Goal: Task Accomplishment & Management: Complete application form

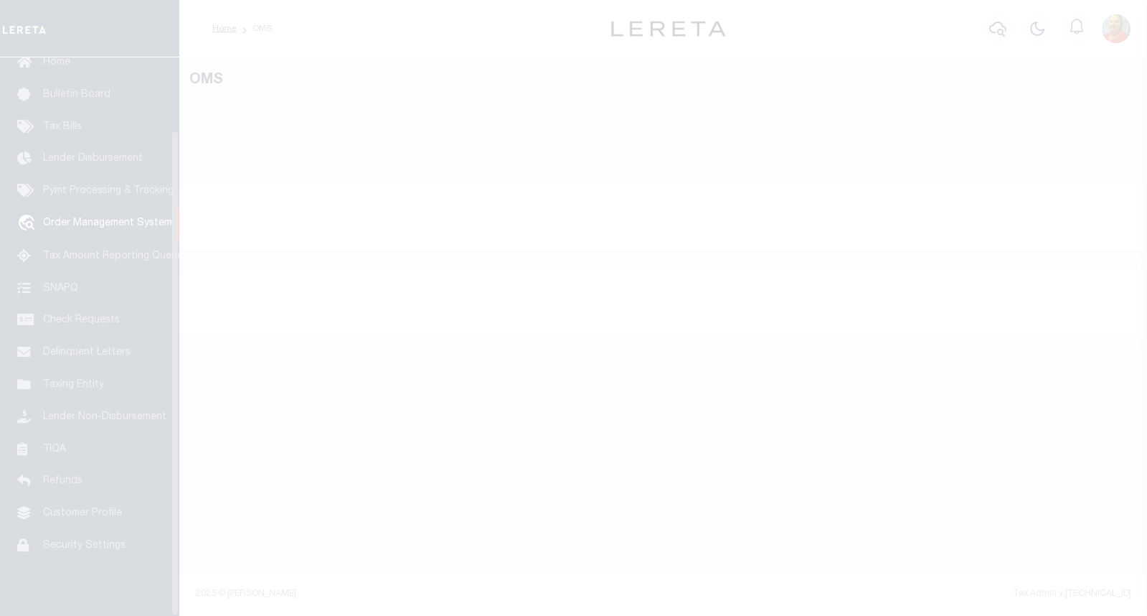
scroll to position [83, 0]
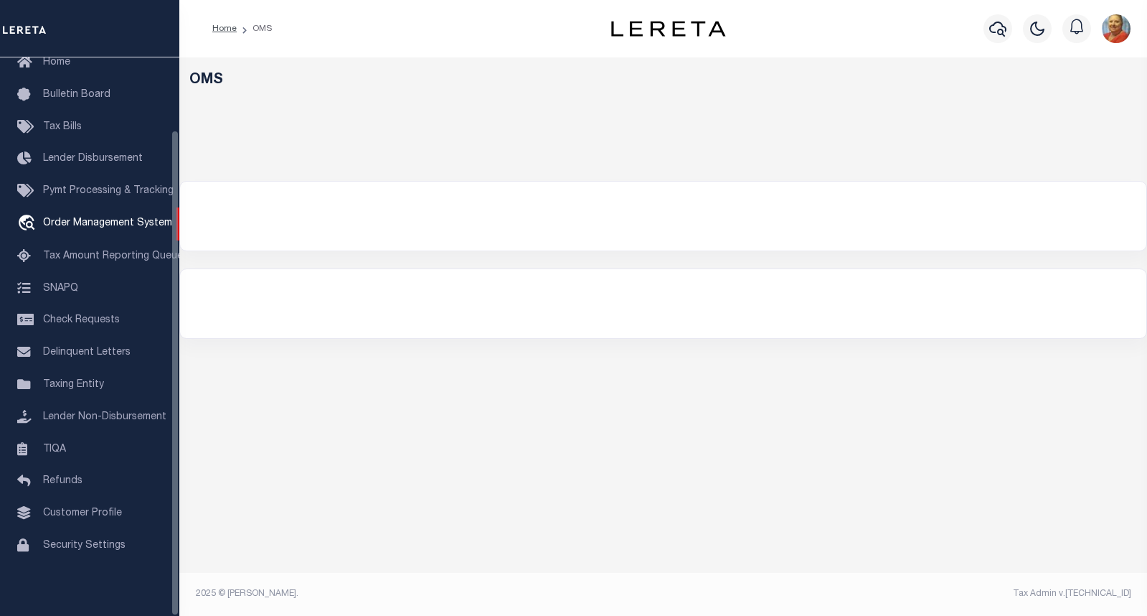
select select "200"
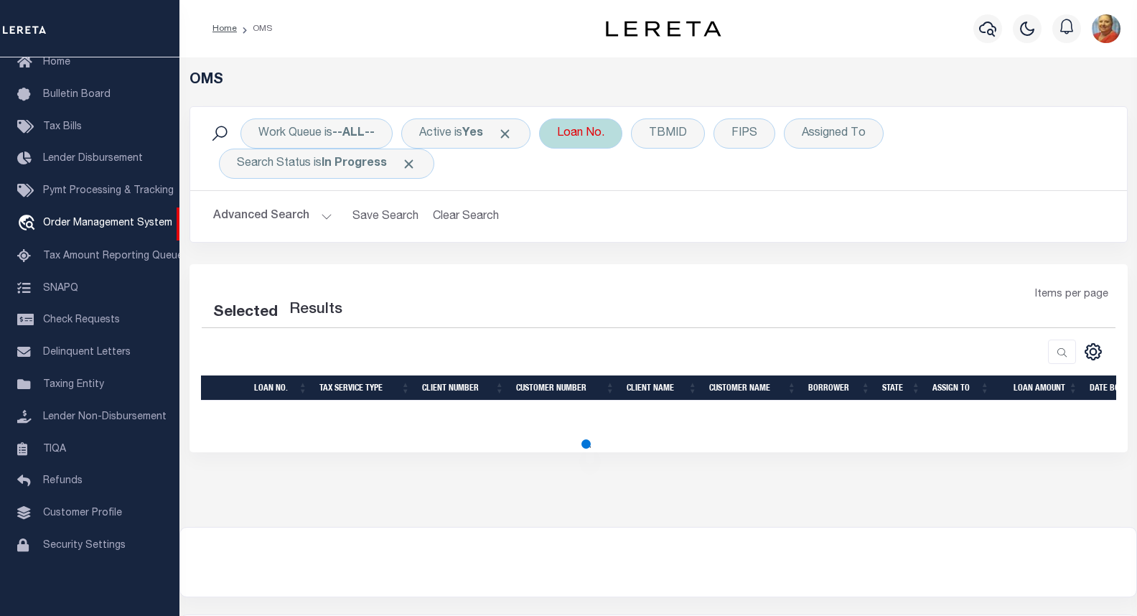
select select "200"
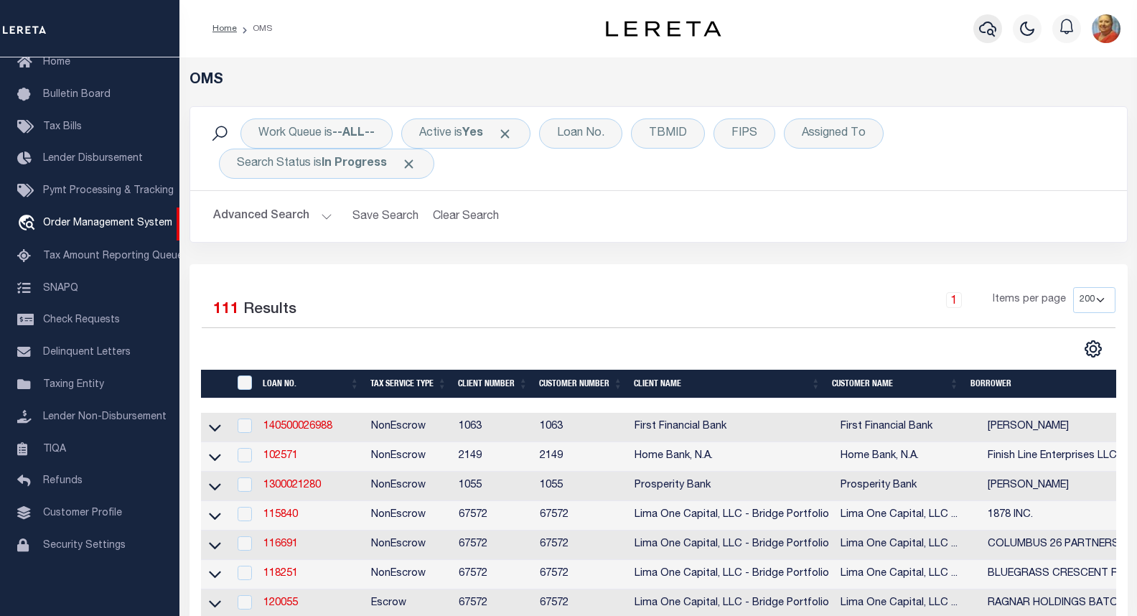
click at [986, 34] on icon "button" at bounding box center [987, 28] width 17 height 17
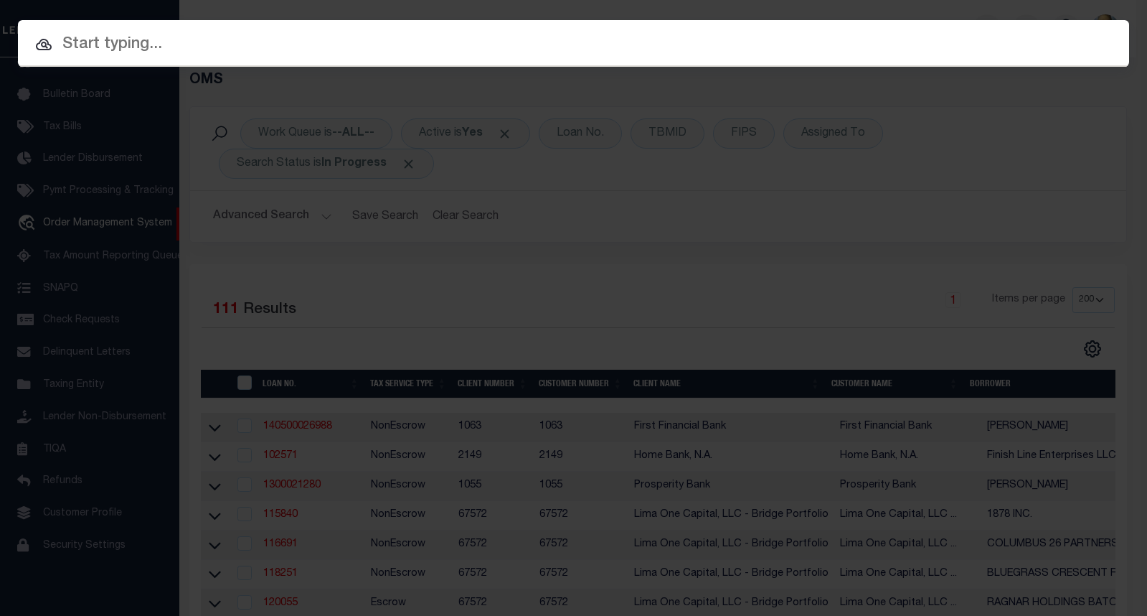
click at [179, 49] on input "text" at bounding box center [573, 44] width 1111 height 25
paste input "501114"
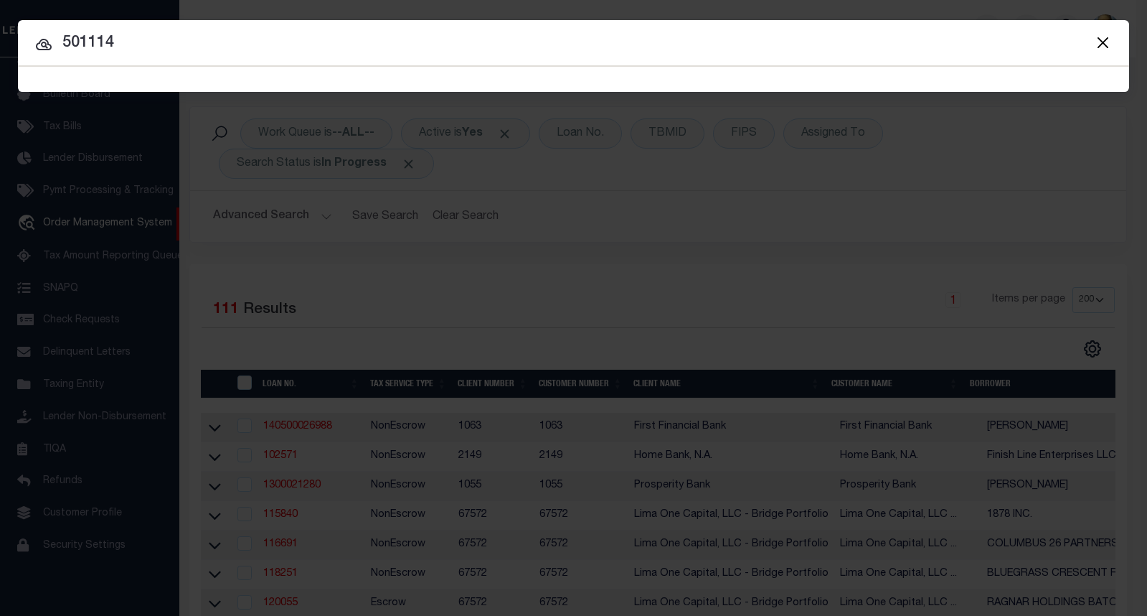
type input "501114"
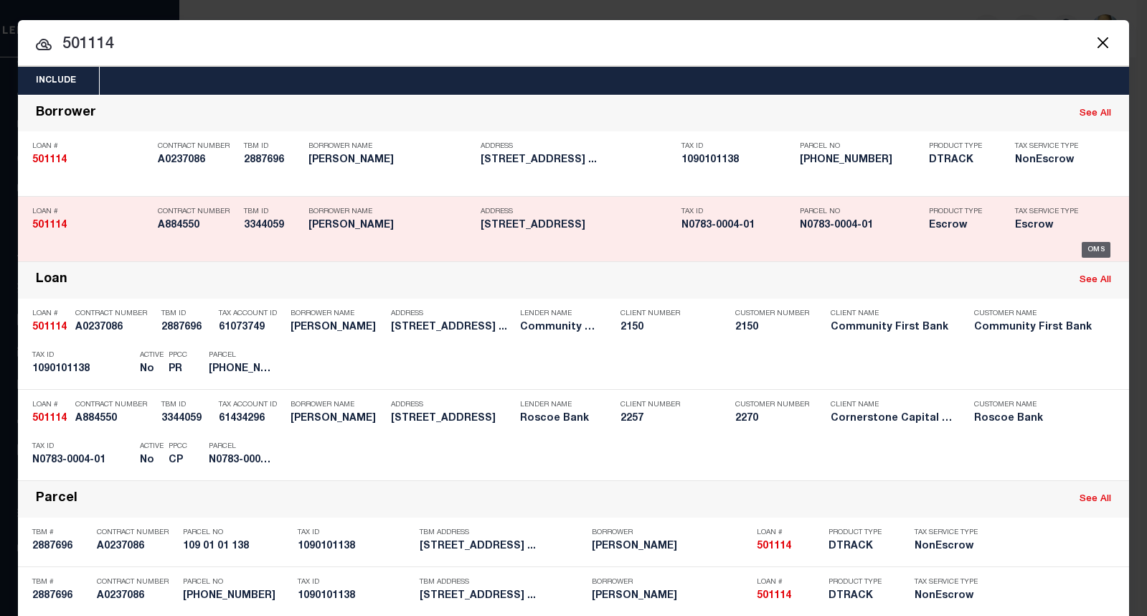
click at [1088, 253] on div "OMS" at bounding box center [1096, 250] width 29 height 16
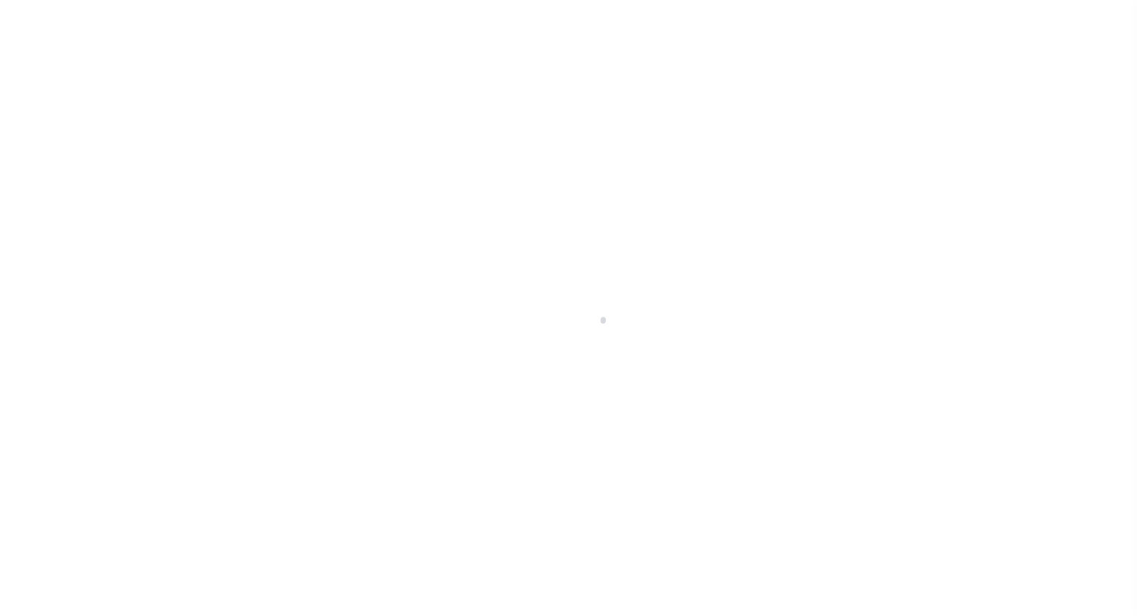
select select "False"
select select "1300"
select select "Escrow"
type input "2610 CR 105"
select select
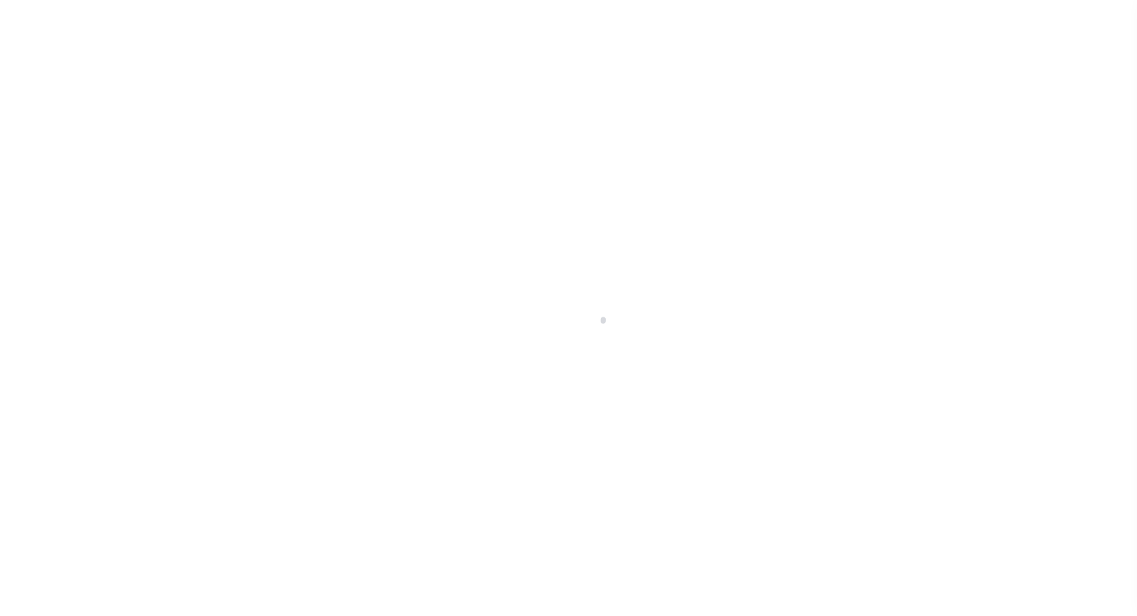
type input "Roscoe [GEOGRAPHIC_DATA] 79545"
type input "[GEOGRAPHIC_DATA]"
select select
select select "49273"
select select "17139"
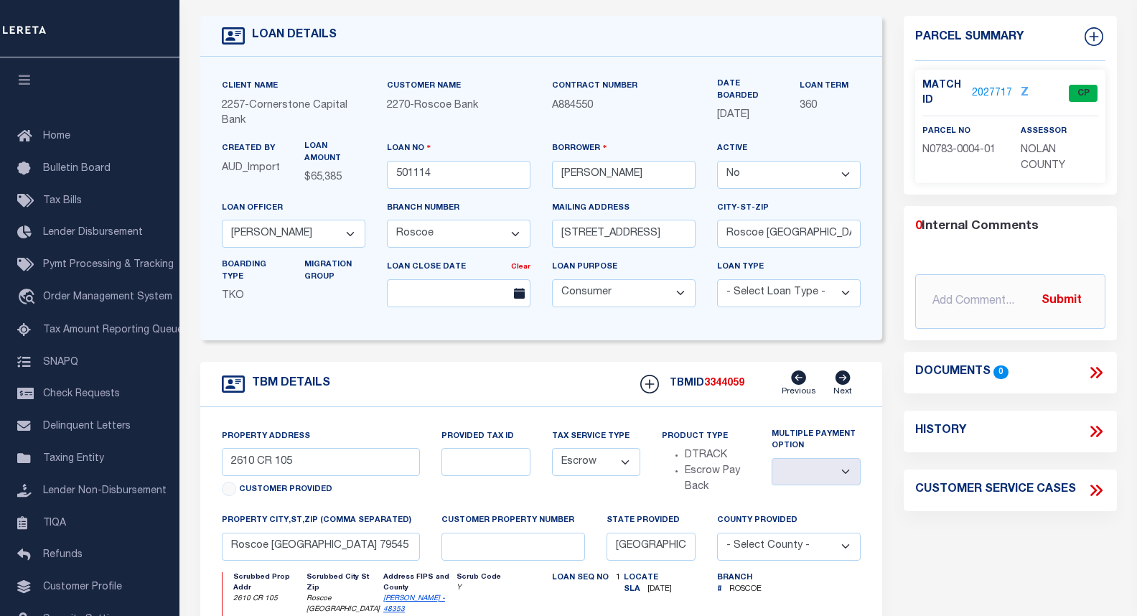
scroll to position [72, 0]
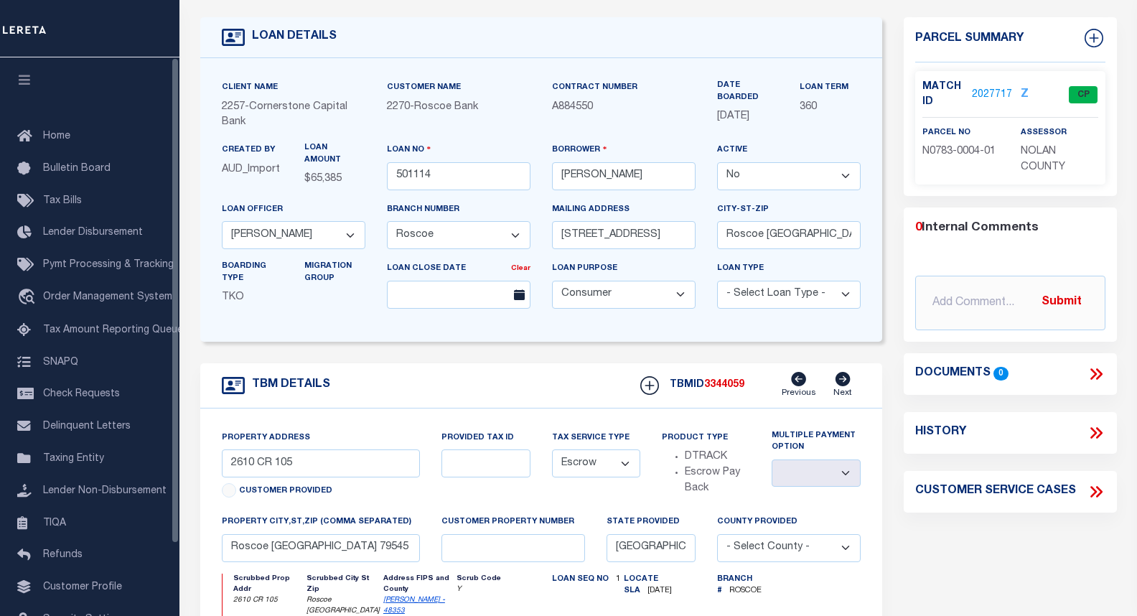
click at [85, 10] on div at bounding box center [89, 28] width 179 height 57
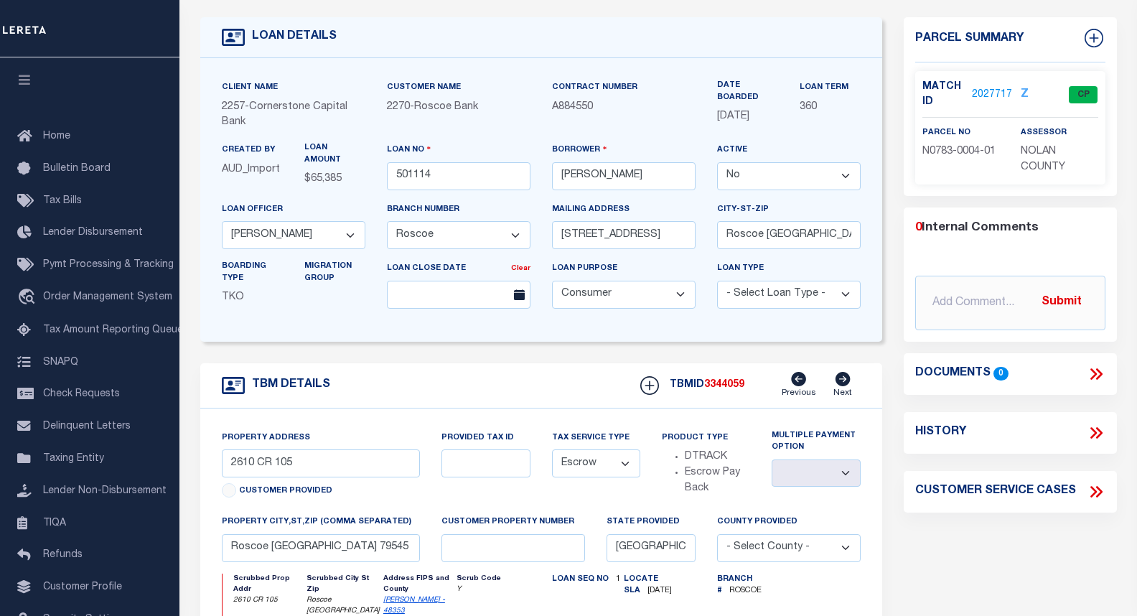
click at [1002, 91] on link "2027717" at bounding box center [992, 95] width 40 height 15
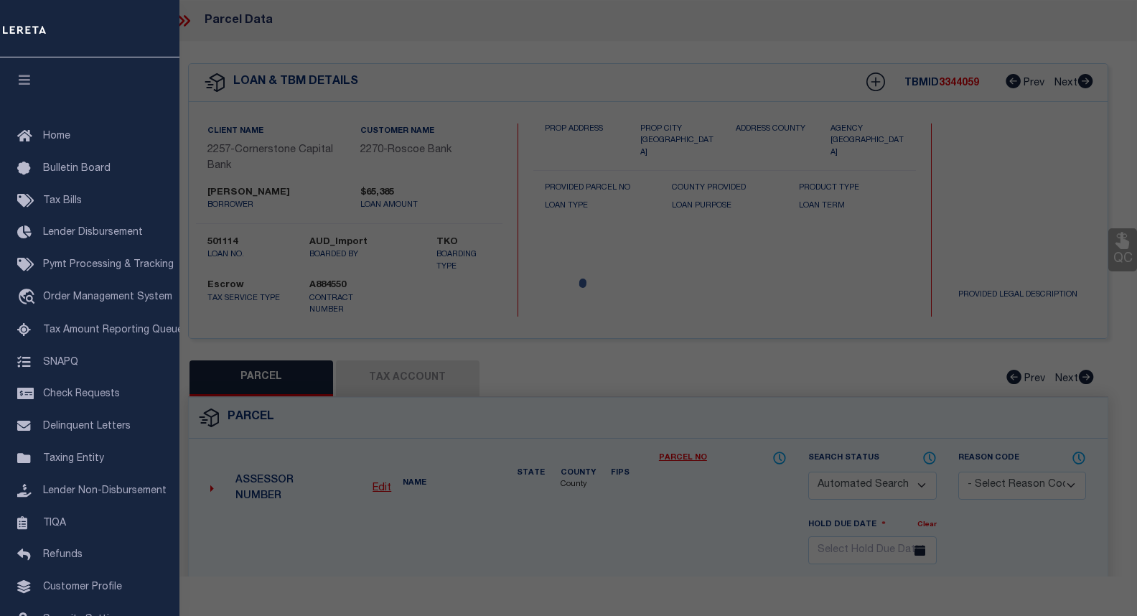
checkbox input "false"
select select "CP"
type input "[PERSON_NAME] ET UX"
select select "AGW"
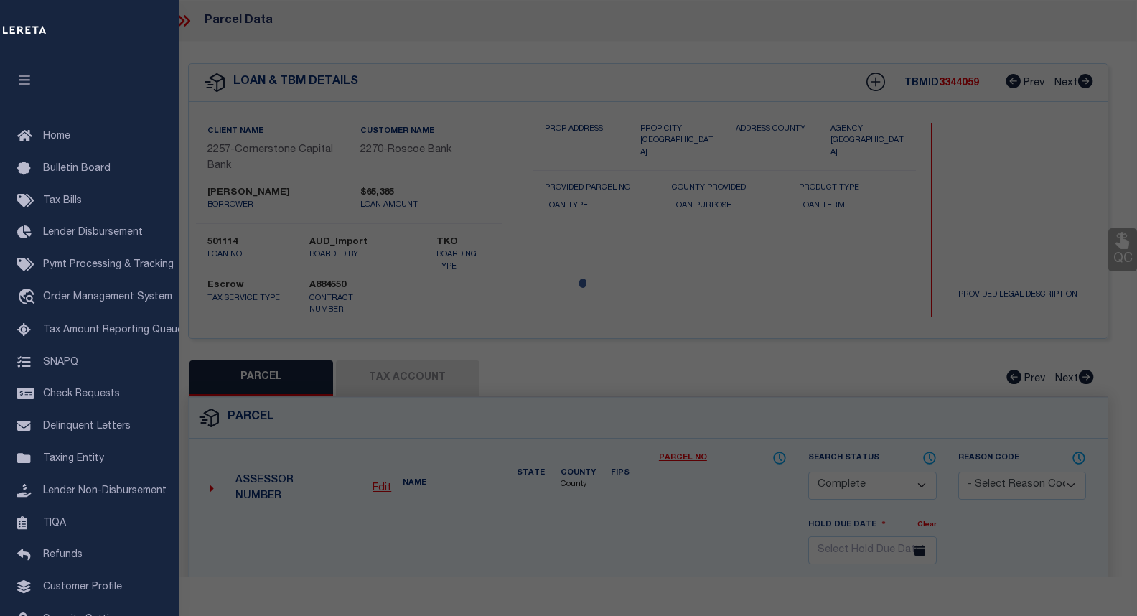
select select
type input "[STREET_ADDRESS]"
type input "ROSCOE [GEOGRAPHIC_DATA] 79545"
type textarea "T&P BLK 23 SEC 038 SE/4"
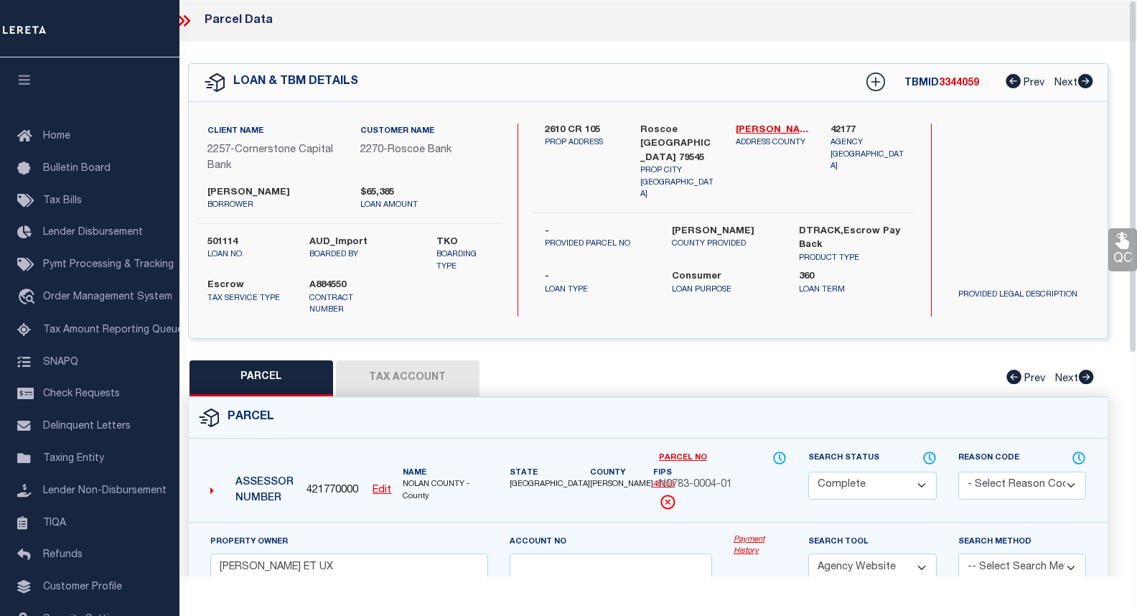
click at [430, 362] on button "Tax Account" at bounding box center [408, 378] width 144 height 36
select select "100"
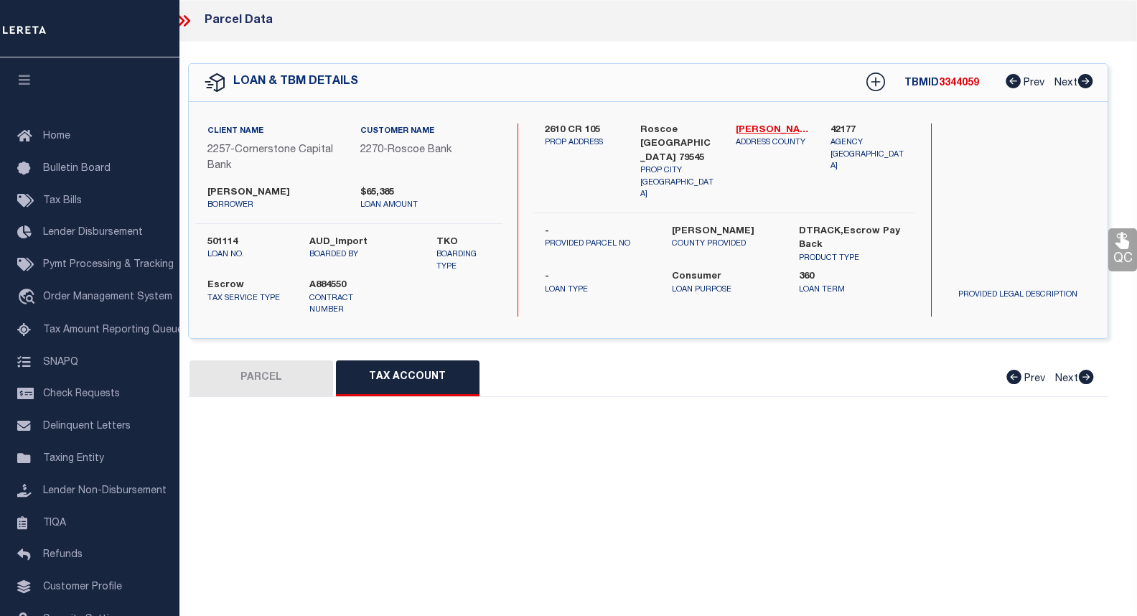
select select "100"
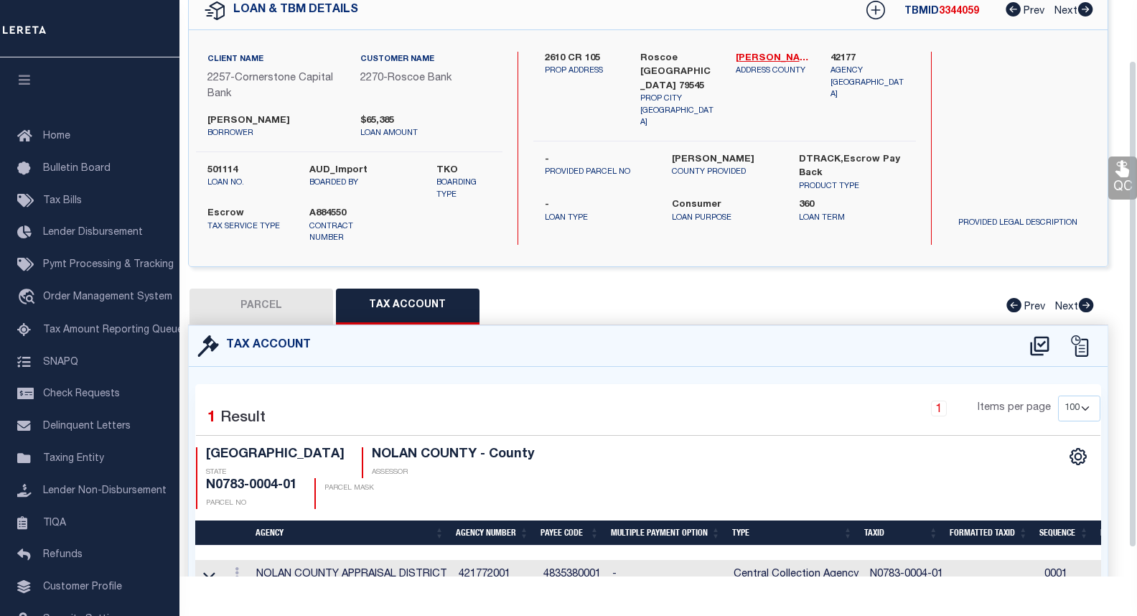
drag, startPoint x: 1048, startPoint y: 96, endPoint x: 1049, endPoint y: 107, distance: 10.9
click at [1049, 96] on div "Search by Legal Customer" at bounding box center [1022, 111] width 153 height 118
click at [281, 294] on button "PARCEL" at bounding box center [261, 306] width 144 height 36
select select "AS"
select select
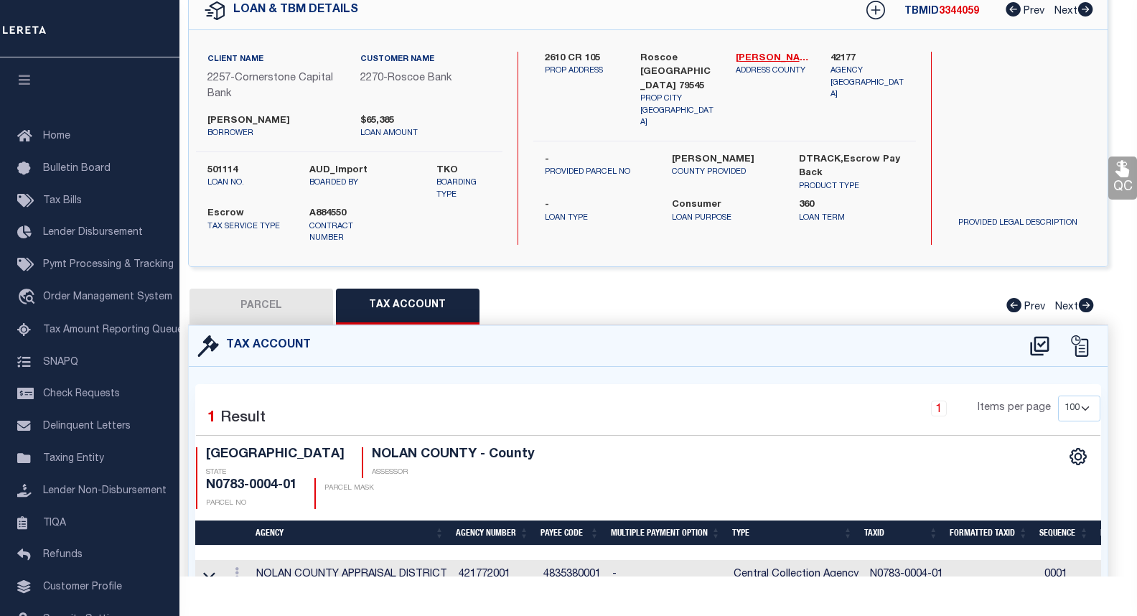
checkbox input "false"
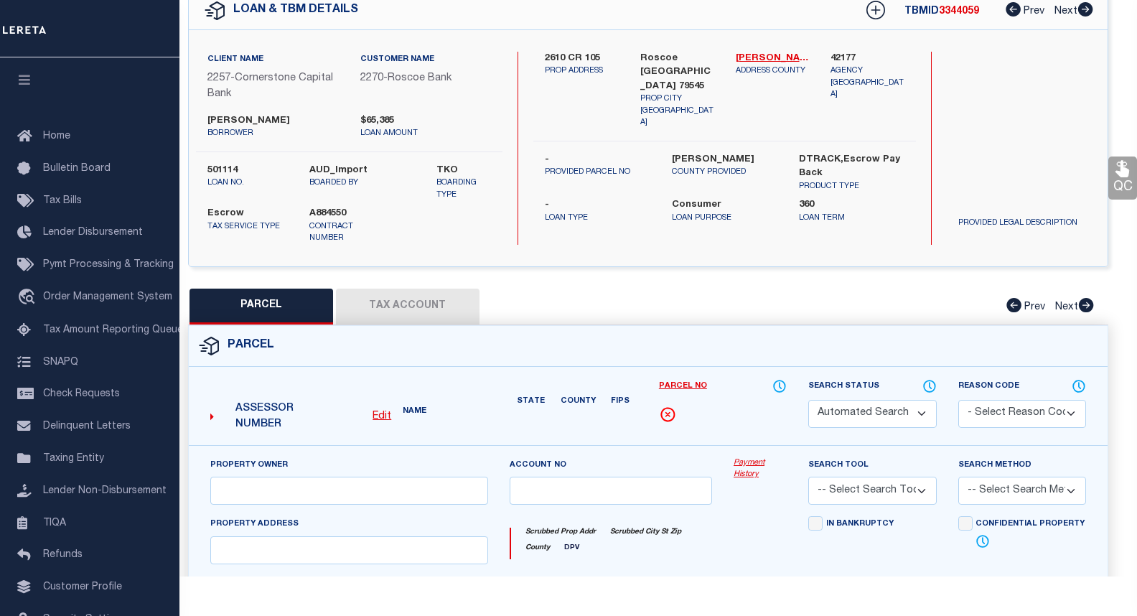
select select "CP"
type input "[PERSON_NAME] ET UX"
select select "AGW"
select select
type input "[STREET_ADDRESS]"
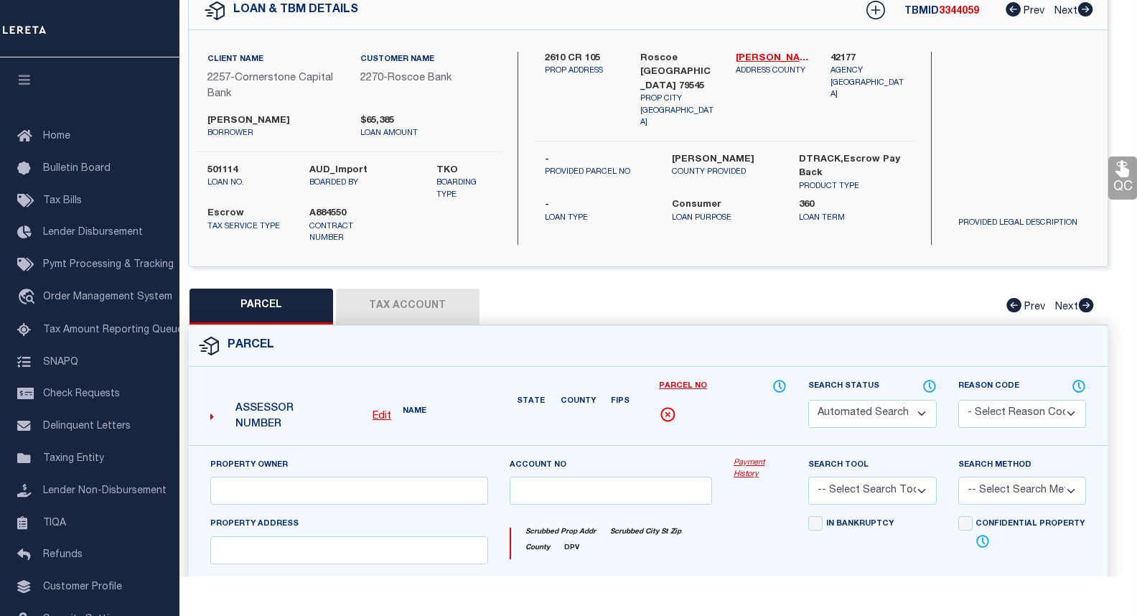
type input "ROSCOE [GEOGRAPHIC_DATA] 79545"
type textarea "T&P BLK 23 SEC 038 SE/4"
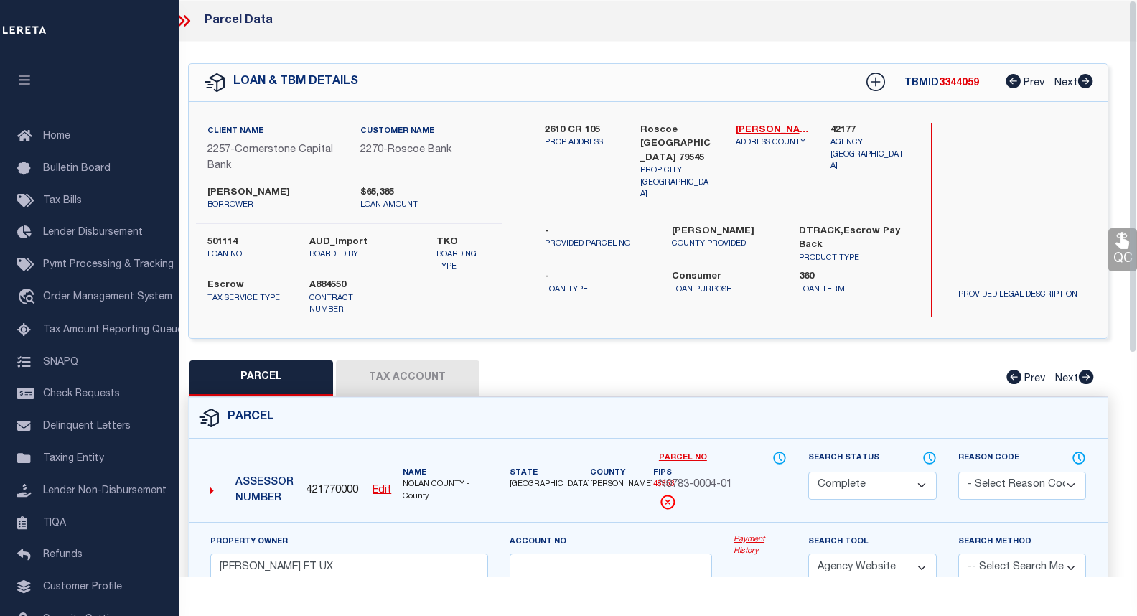
scroll to position [0, 0]
click at [189, 19] on icon at bounding box center [183, 20] width 19 height 19
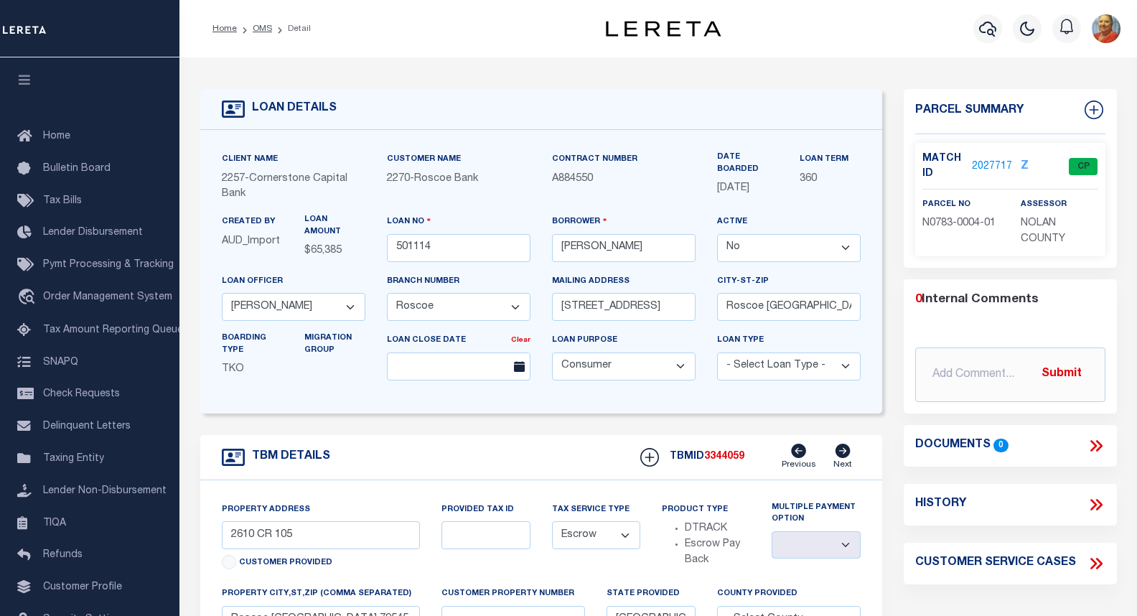
click at [1103, 447] on icon at bounding box center [1095, 445] width 19 height 19
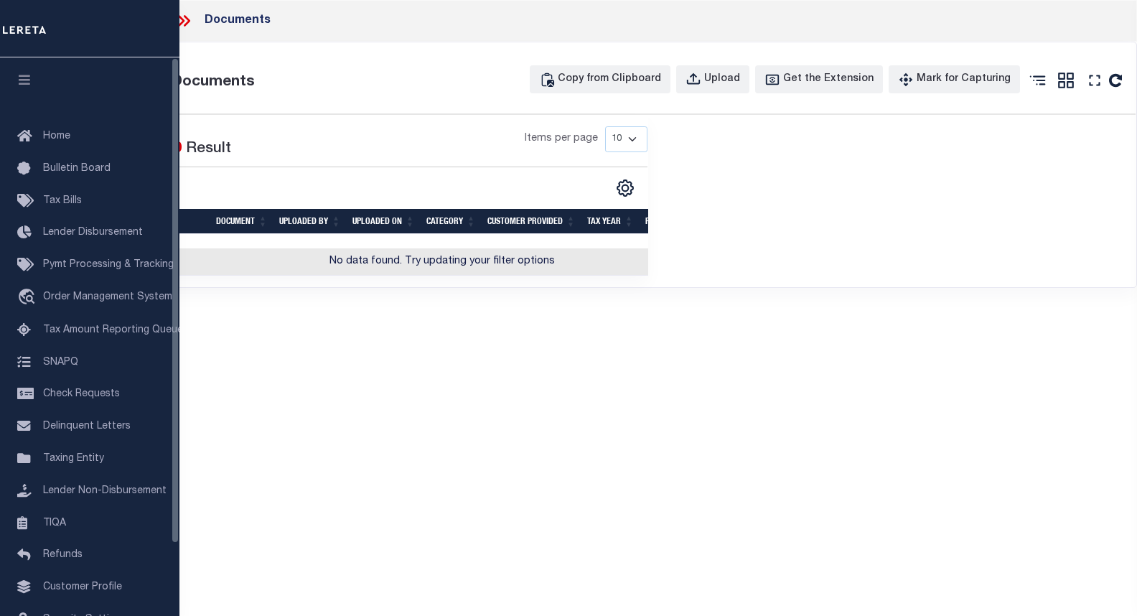
click at [183, 19] on icon at bounding box center [183, 20] width 19 height 19
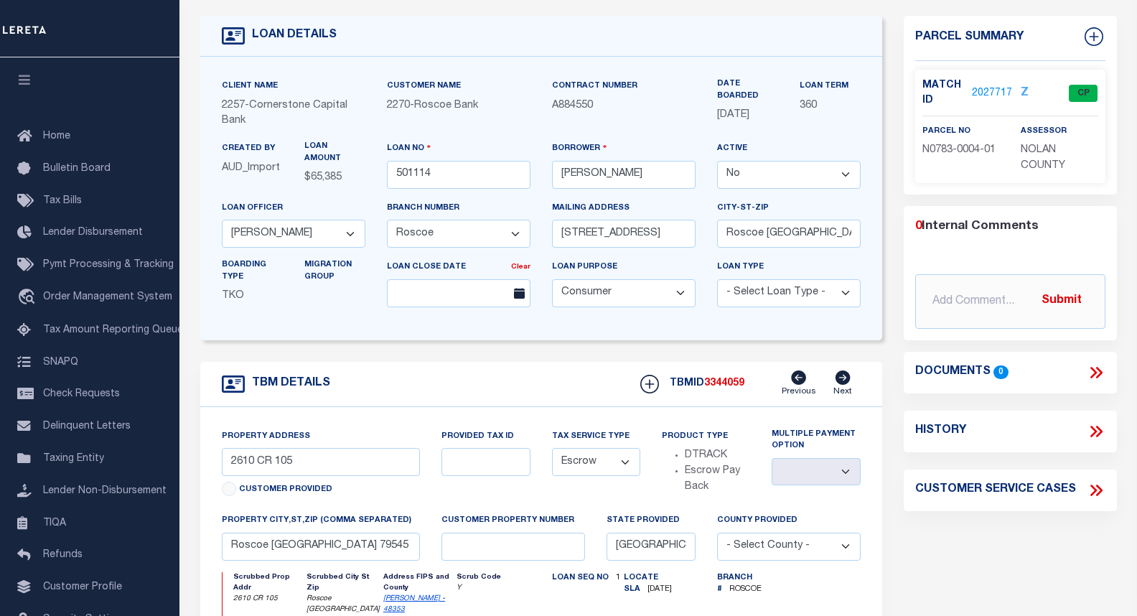
scroll to position [72, 0]
click at [998, 91] on link "2027717" at bounding box center [992, 95] width 40 height 15
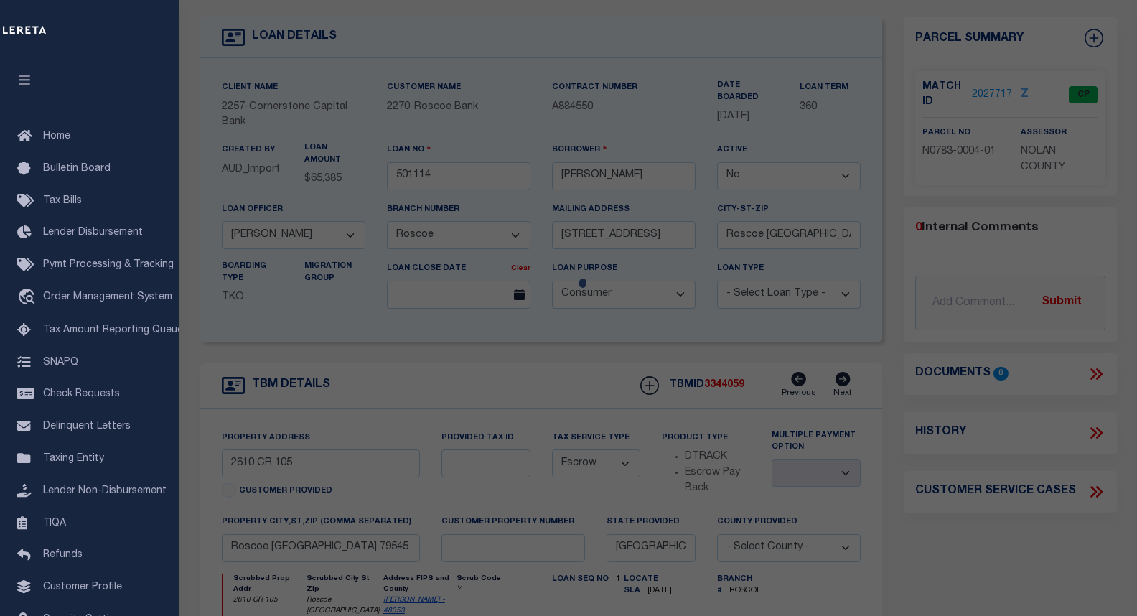
select select "AS"
select select
checkbox input "false"
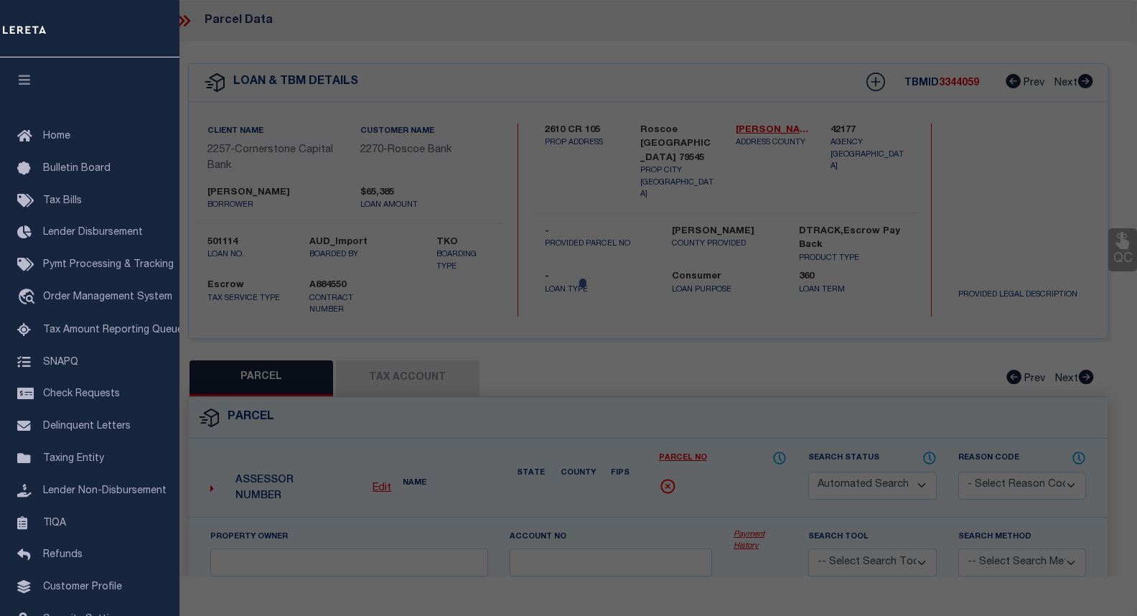
select select "CP"
type input "[PERSON_NAME] ET UX"
select select "AGW"
select select
type input "[STREET_ADDRESS]"
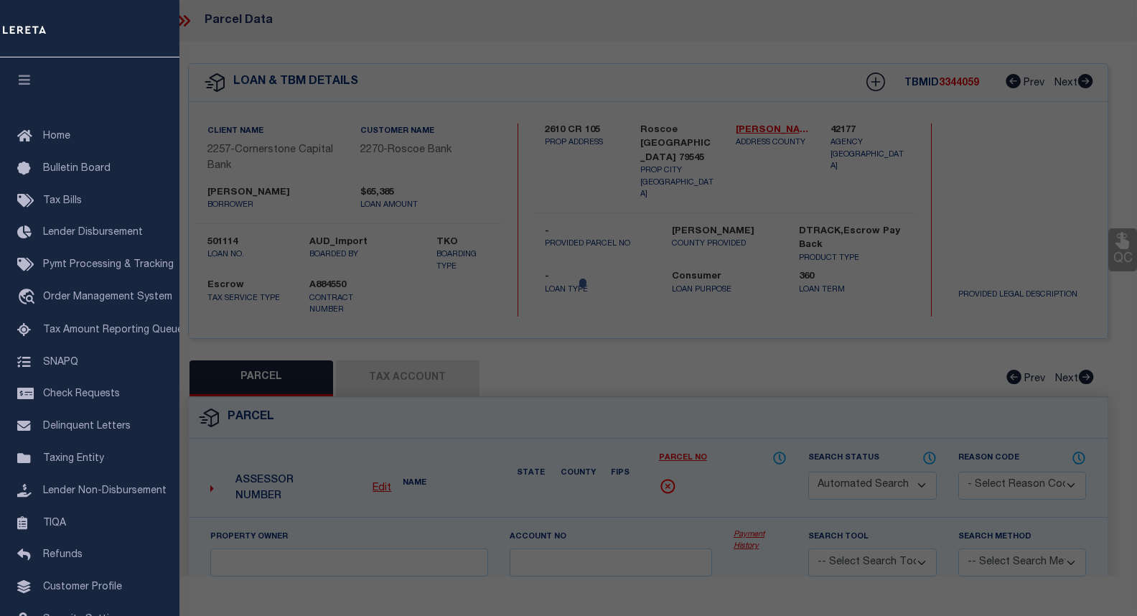
type input "ROSCOE [GEOGRAPHIC_DATA] 79545"
type textarea "T&P BLK 23 SEC 038 SE/4"
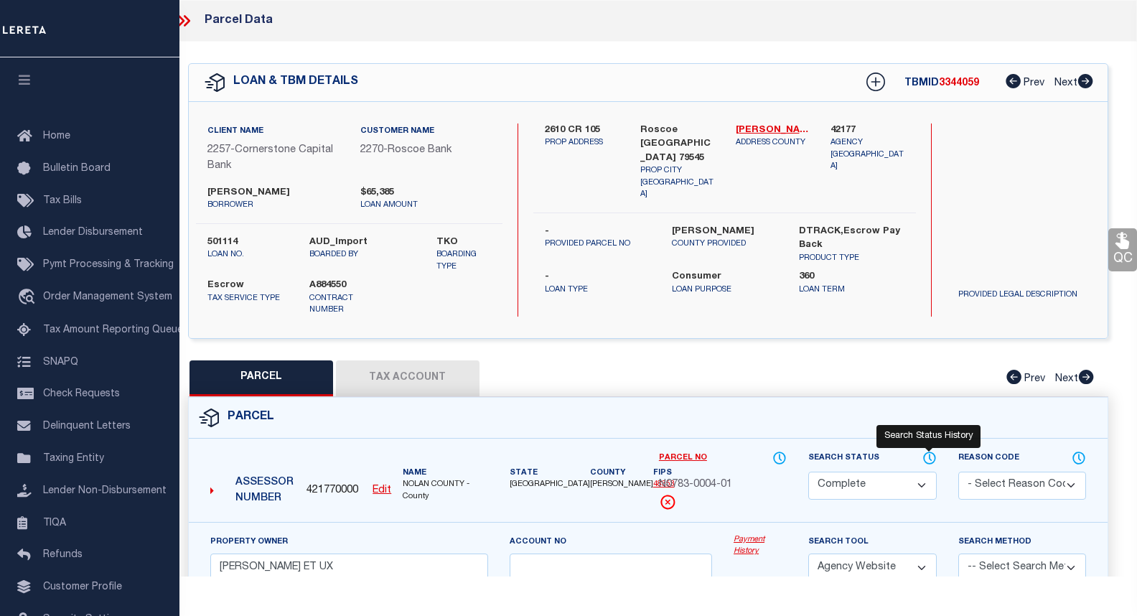
click at [926, 450] on icon at bounding box center [929, 458] width 14 height 16
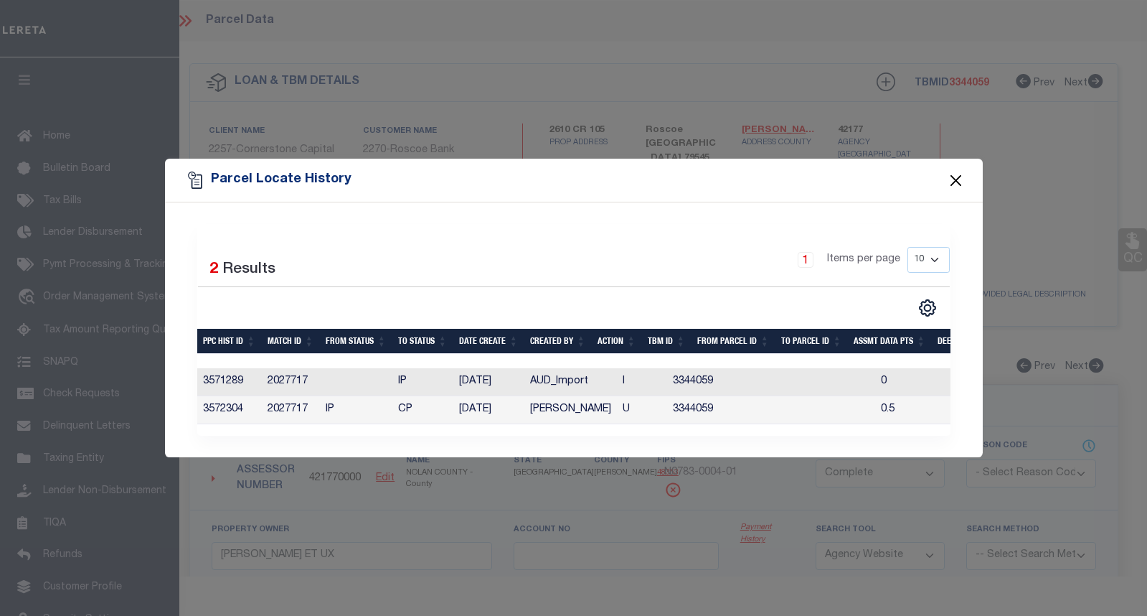
click at [964, 173] on button "Close" at bounding box center [955, 180] width 19 height 19
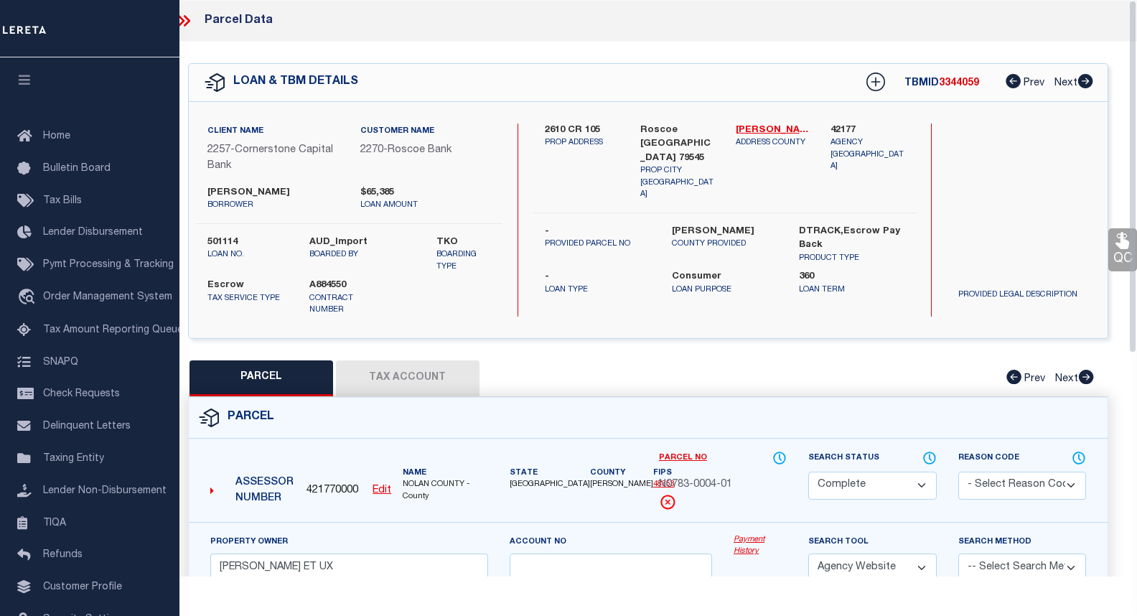
click at [1026, 10] on div "Parcel Data" at bounding box center [647, 21] width 977 height 42
click at [181, 21] on icon at bounding box center [183, 20] width 19 height 19
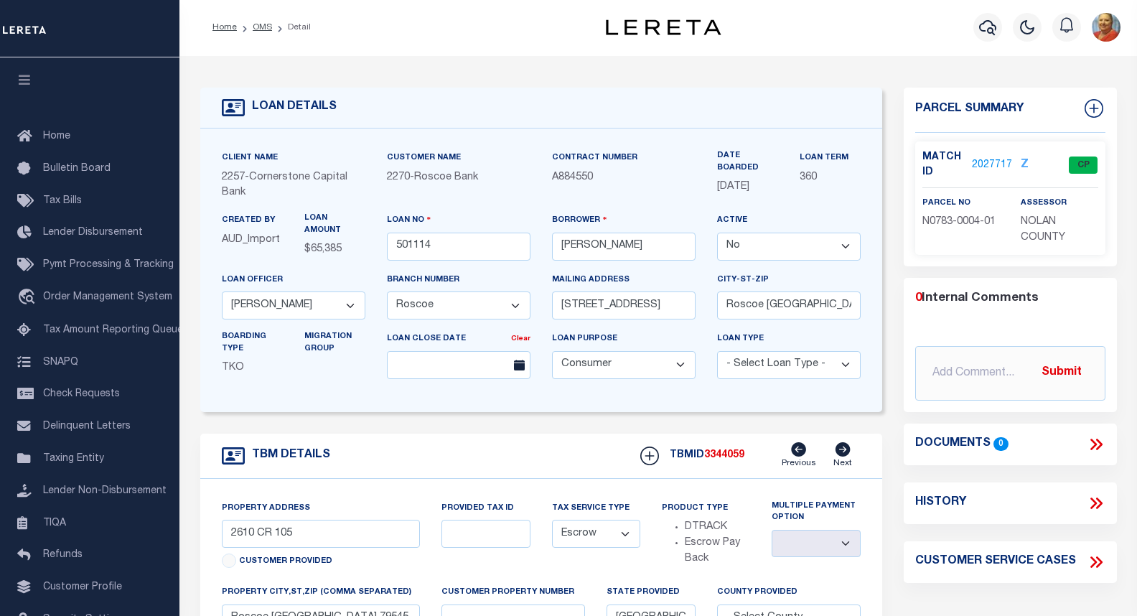
scroll to position [0, 0]
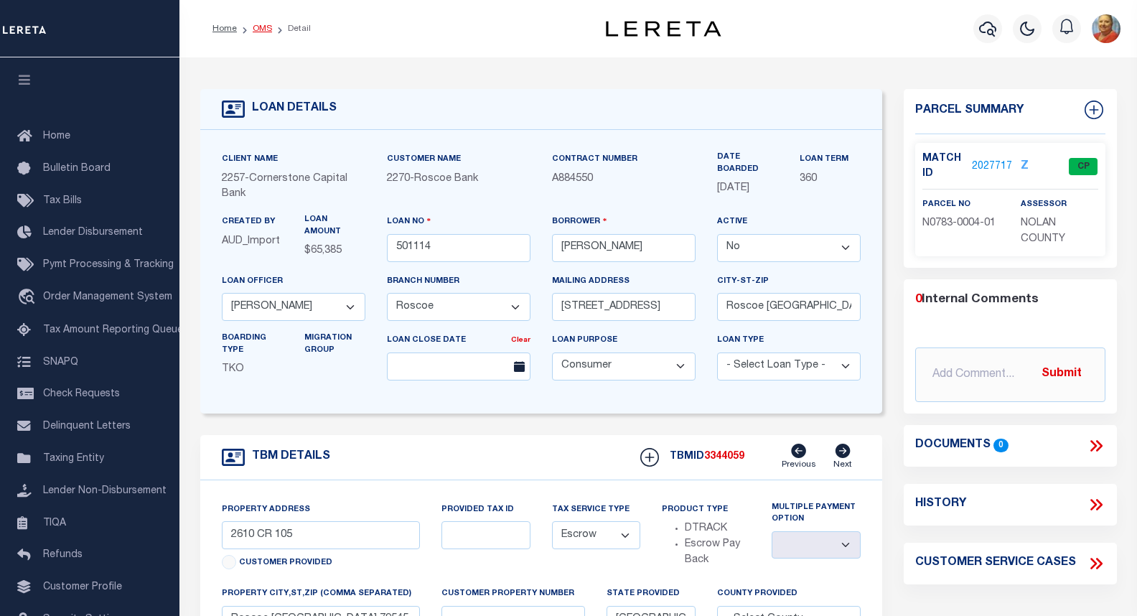
click at [256, 29] on link "OMS" at bounding box center [262, 28] width 19 height 9
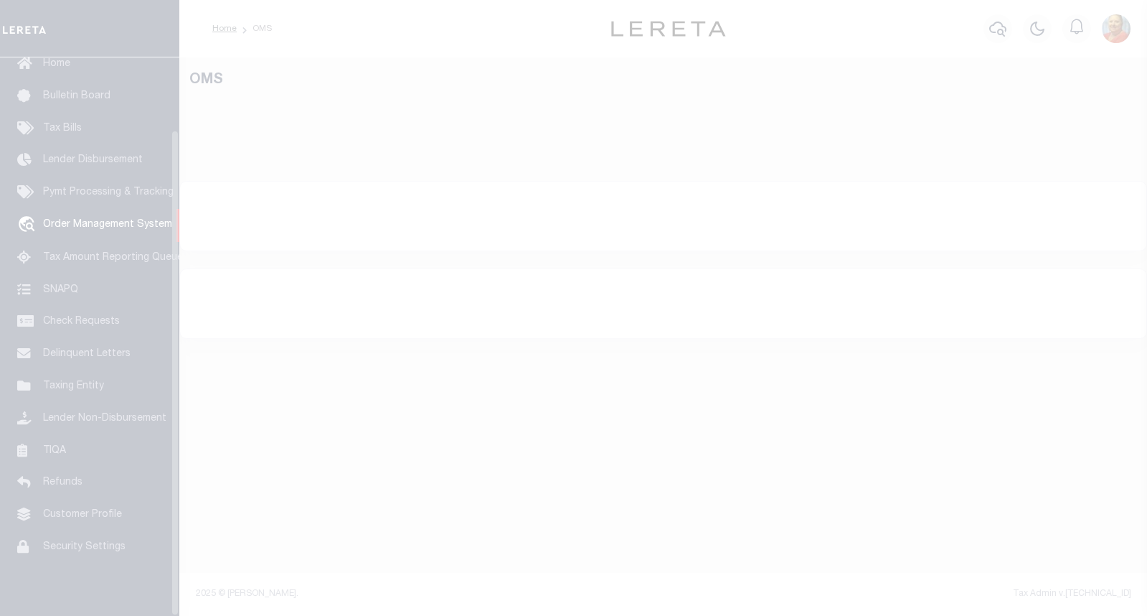
scroll to position [83, 0]
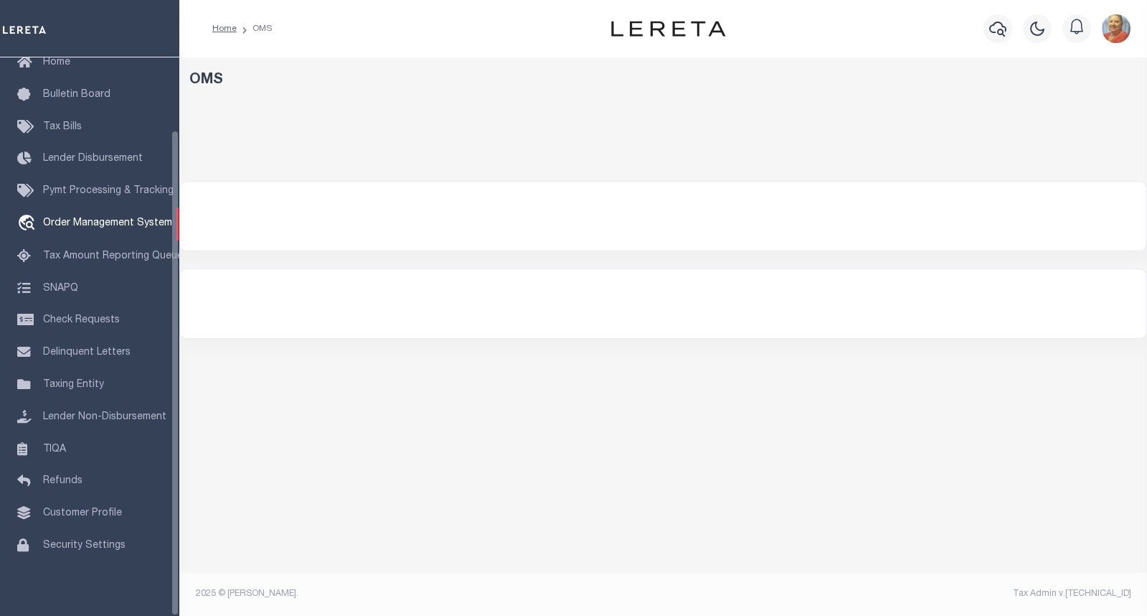
select select "200"
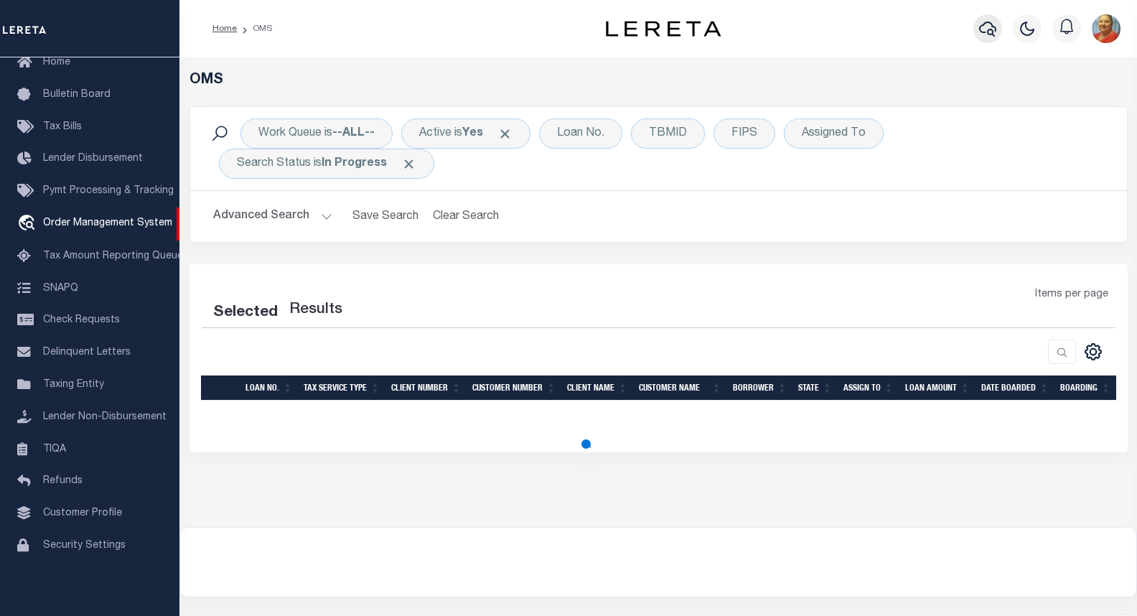
click at [996, 29] on icon "button" at bounding box center [987, 29] width 17 height 15
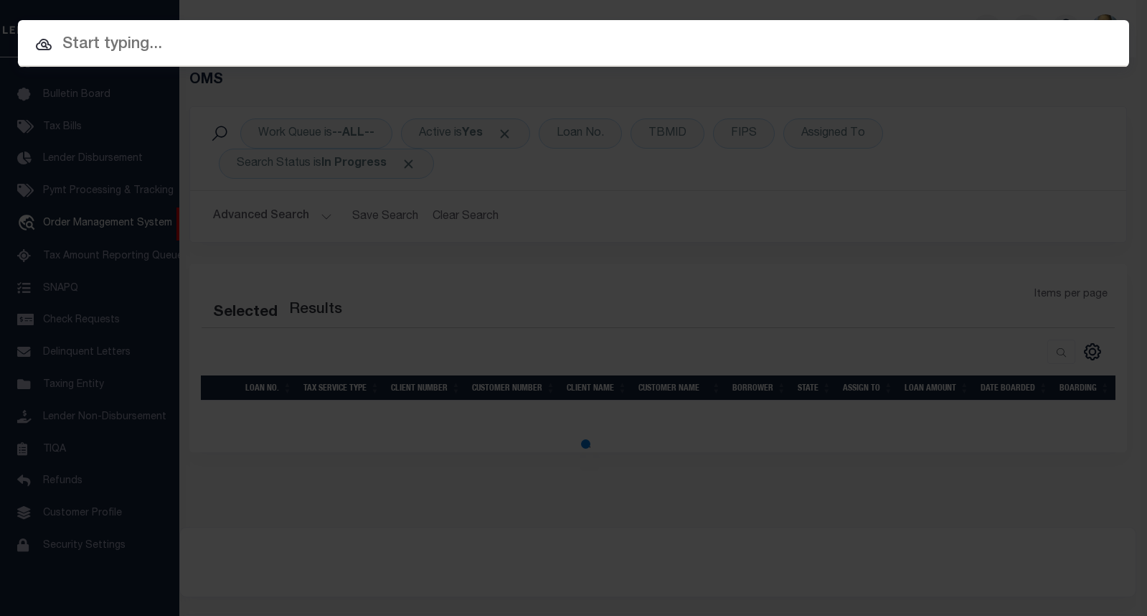
click at [225, 42] on input "text" at bounding box center [573, 44] width 1111 height 25
paste input "501304"
type input "501304"
select select "200"
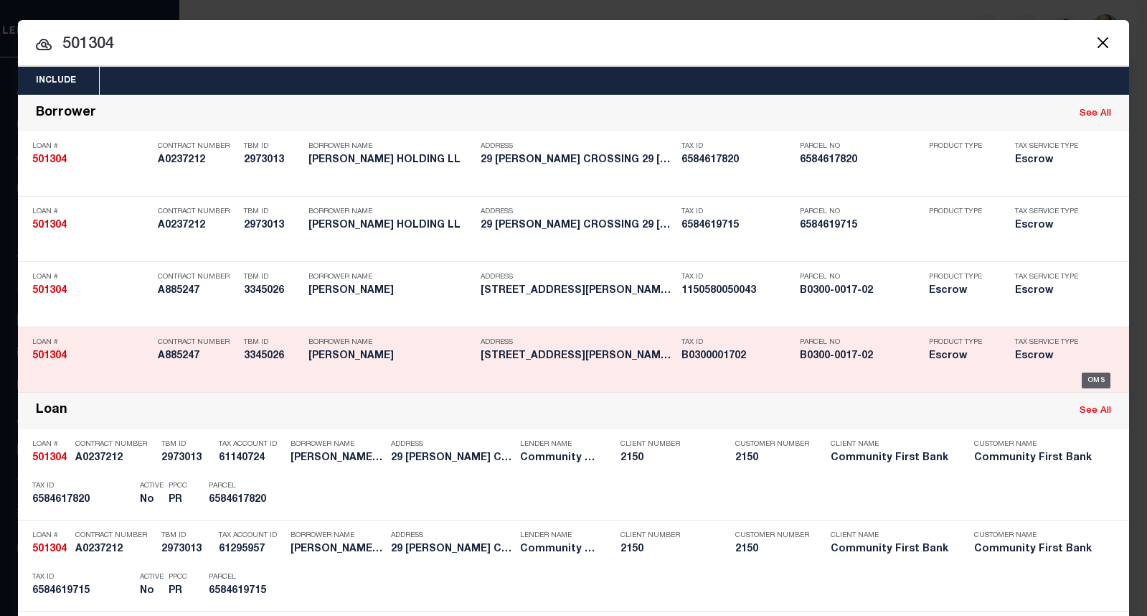
click at [1088, 381] on div "OMS" at bounding box center [1096, 380] width 29 height 16
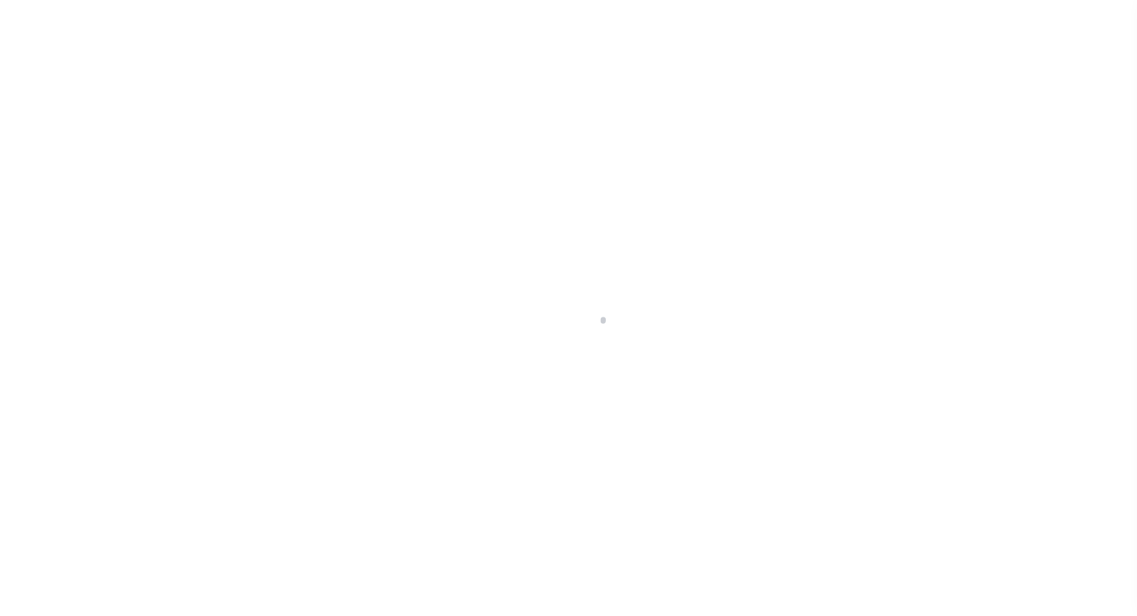
select select "False"
select select "Escrow"
type input "309 E Main St"
select select
type input "Blackwell TX 79506"
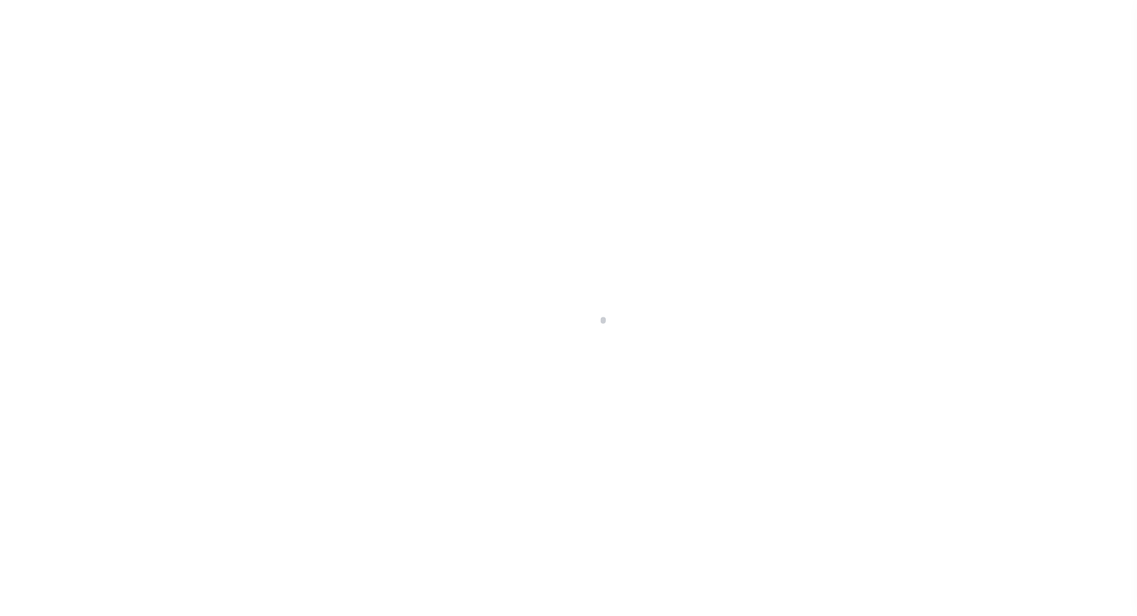
type input "[GEOGRAPHIC_DATA]"
select select "49267"
select select "17140"
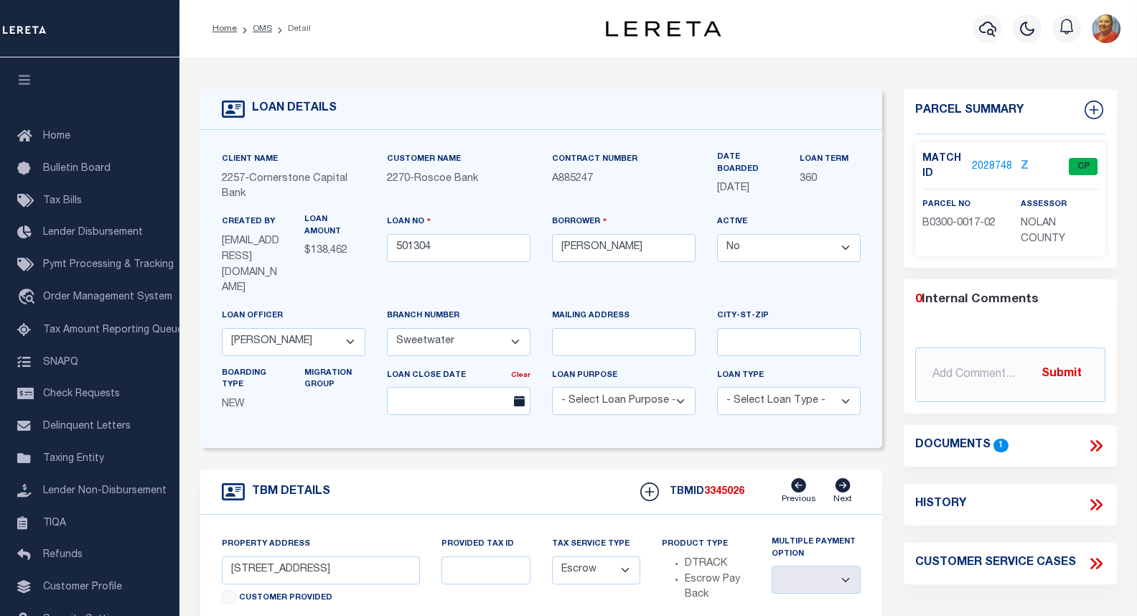
click at [847, 478] on icon at bounding box center [842, 485] width 15 height 14
click at [1093, 442] on icon at bounding box center [1093, 445] width 6 height 11
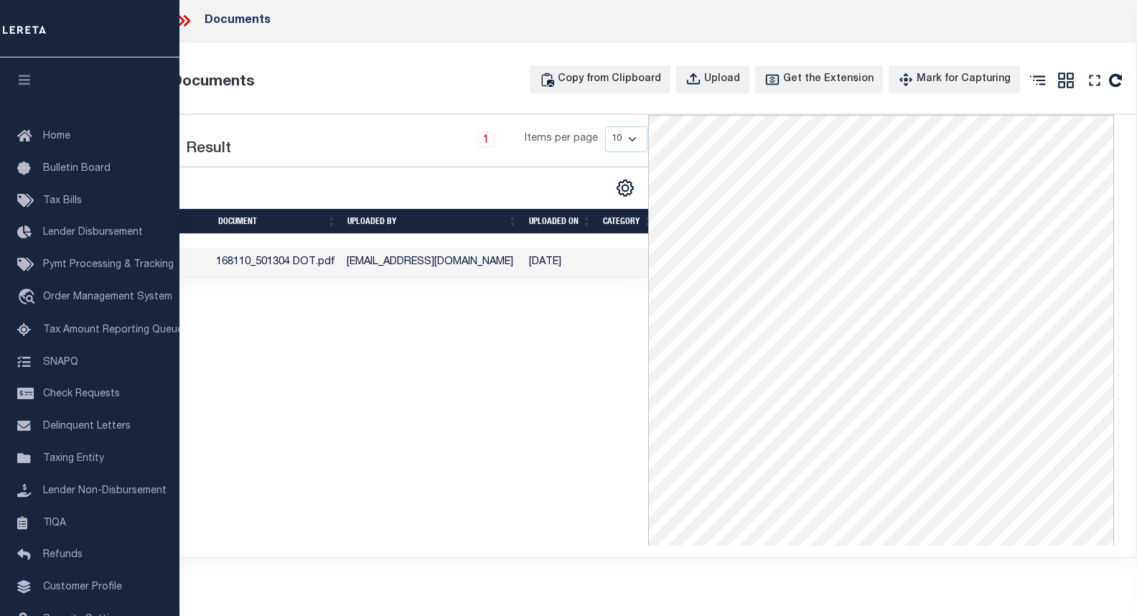
click at [183, 22] on icon at bounding box center [181, 20] width 6 height 11
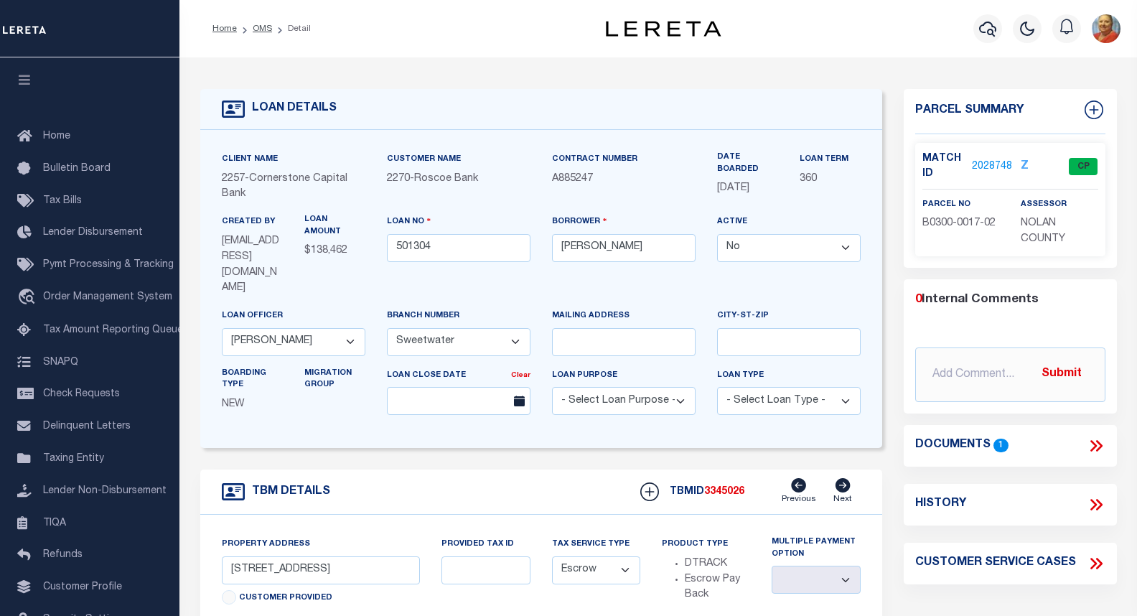
click at [997, 168] on link "2028748" at bounding box center [992, 166] width 40 height 15
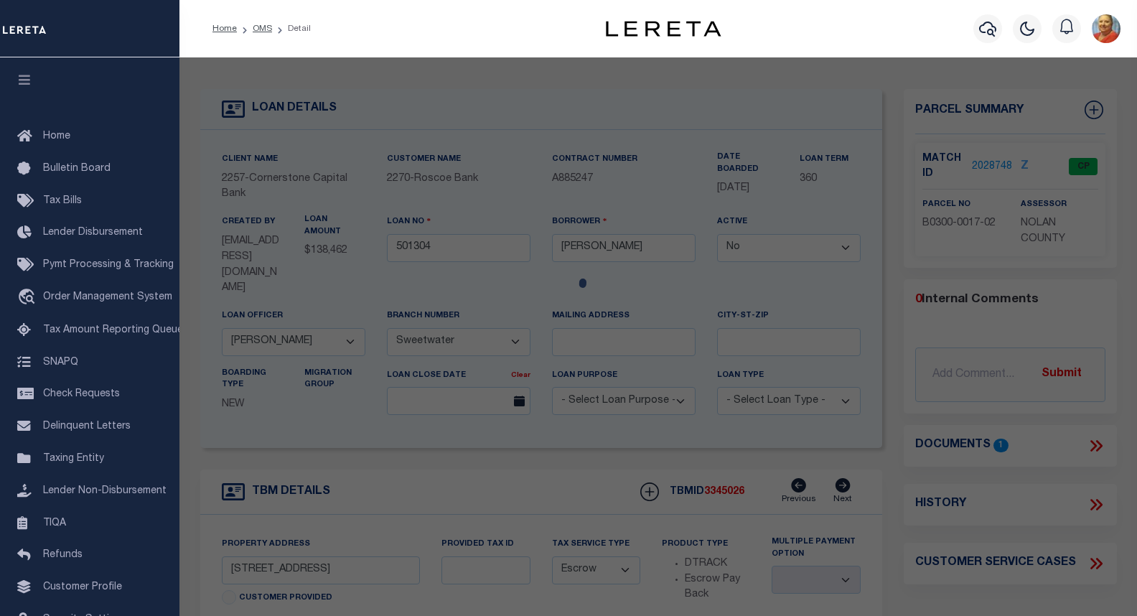
checkbox input "false"
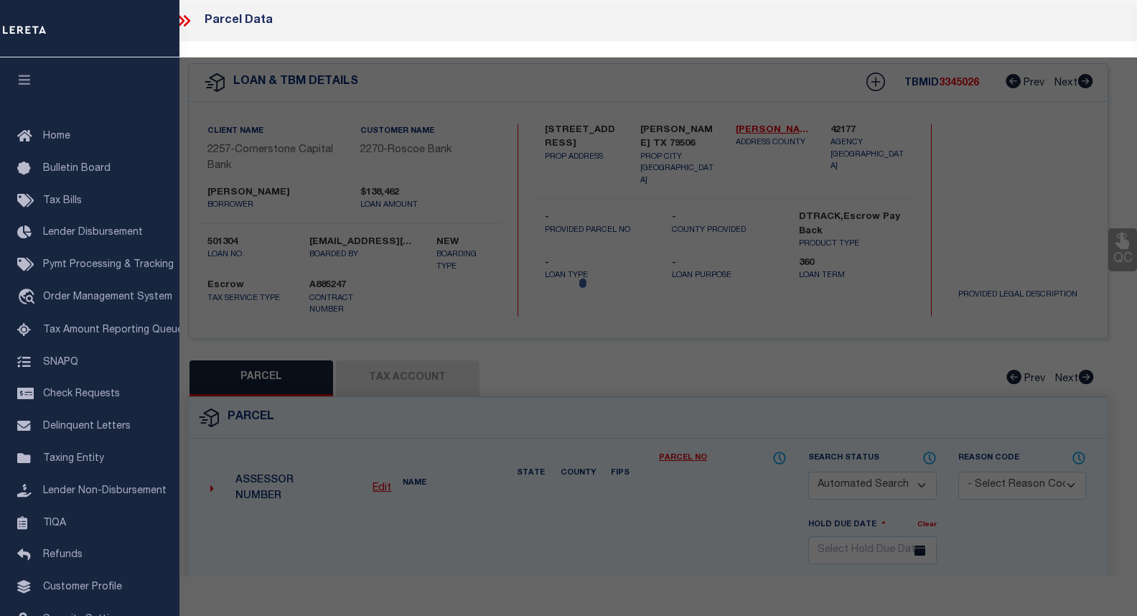
select select "CP"
type input "WHITE TRAVIS HOWARD ET UX"
select select
type input "309 MAIN ST"
type input "BLACKWELL TX"
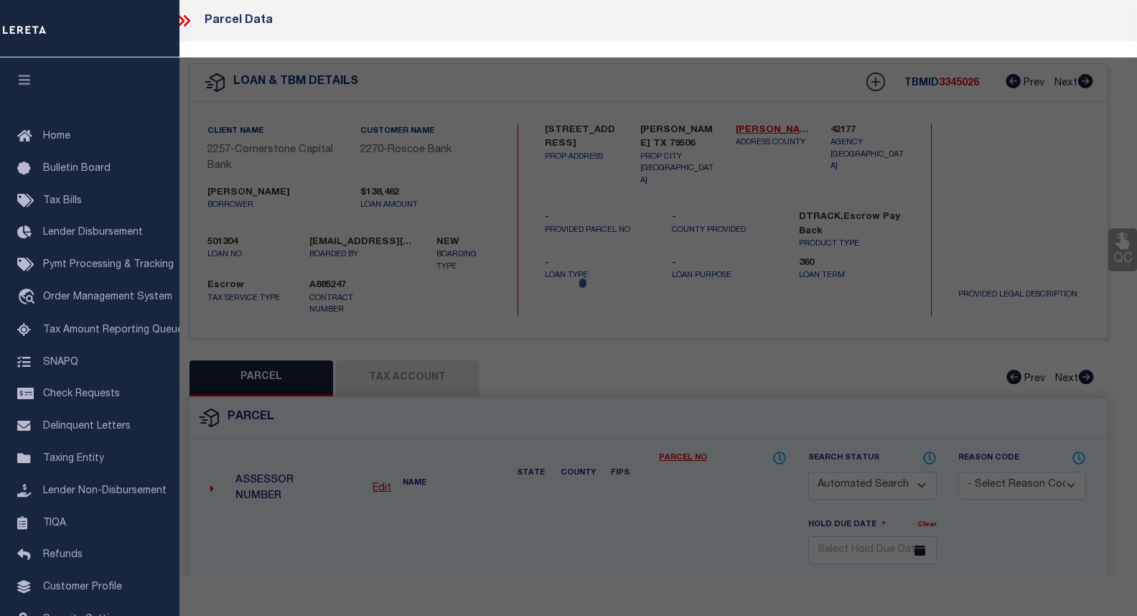
type textarea "ORIENT BLK 17 LOT E2 OF 12 & ALL 13"
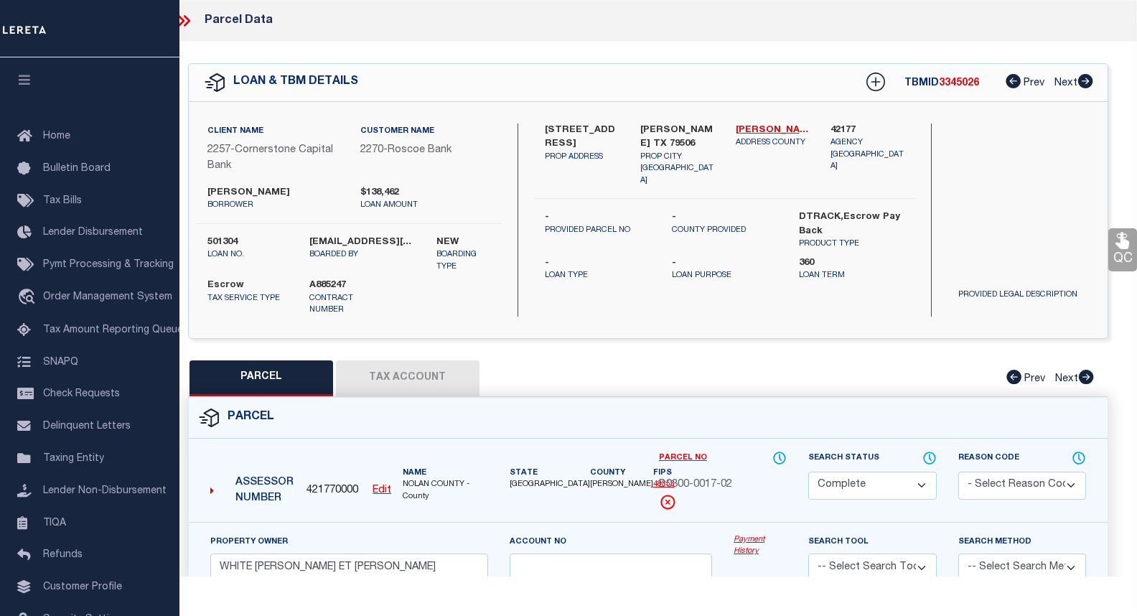
click at [389, 368] on button "Tax Account" at bounding box center [408, 378] width 144 height 36
select select "100"
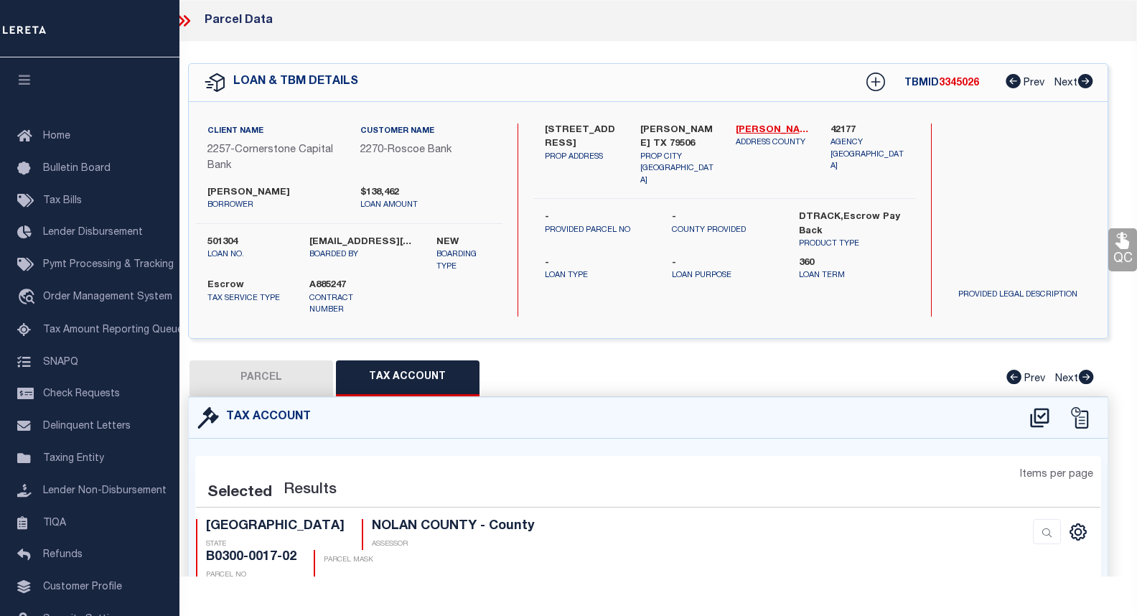
select select "100"
click at [188, 18] on icon at bounding box center [183, 20] width 19 height 19
